Goal: Information Seeking & Learning: Learn about a topic

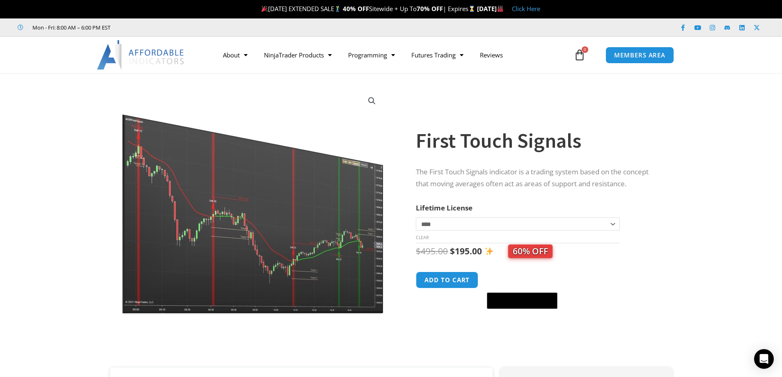
click at [399, 206] on div "Sale!" at bounding box center [254, 224] width 296 height 287
click at [397, 206] on div "Sale!" at bounding box center [254, 224] width 296 height 287
